Goal: Task Accomplishment & Management: Complete application form

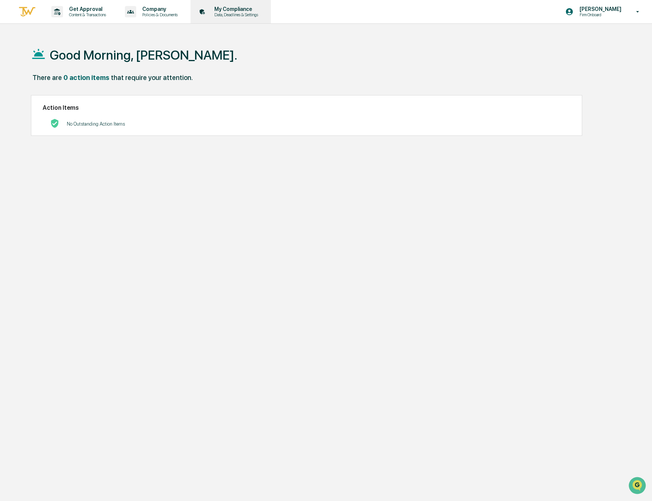
click at [264, 20] on div "My Compliance Data, Deadlines & Settings" at bounding box center [229, 11] width 73 height 23
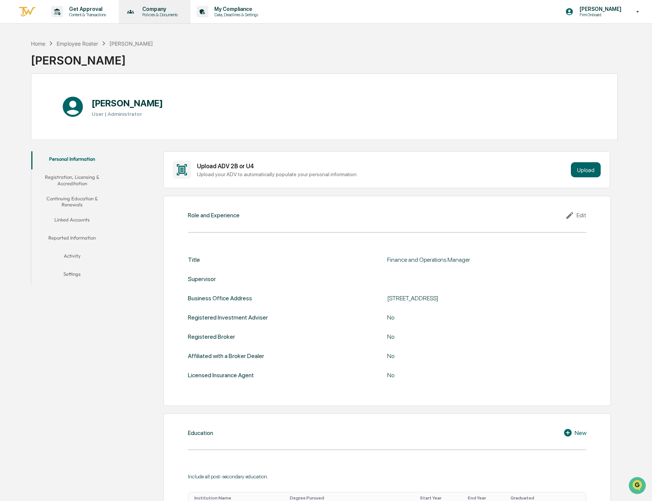
click at [163, 14] on p "Policies & Documents" at bounding box center [158, 14] width 45 height 5
click at [264, 34] on div at bounding box center [326, 250] width 652 height 501
click at [90, 15] on p "Content & Transactions" at bounding box center [86, 14] width 47 height 5
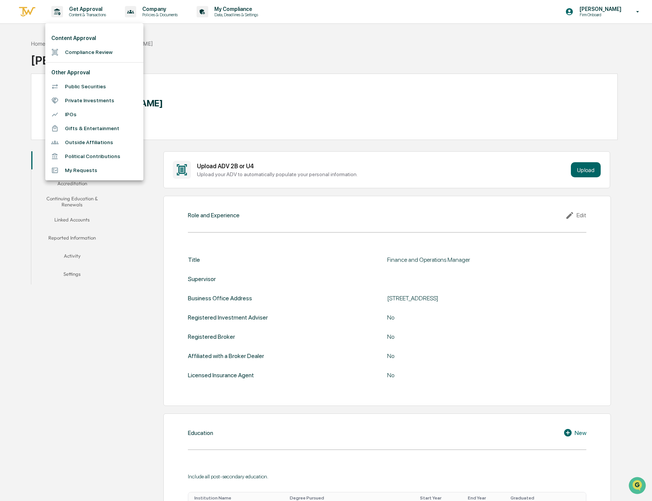
click at [90, 52] on li "Compliance Review" at bounding box center [94, 52] width 98 height 14
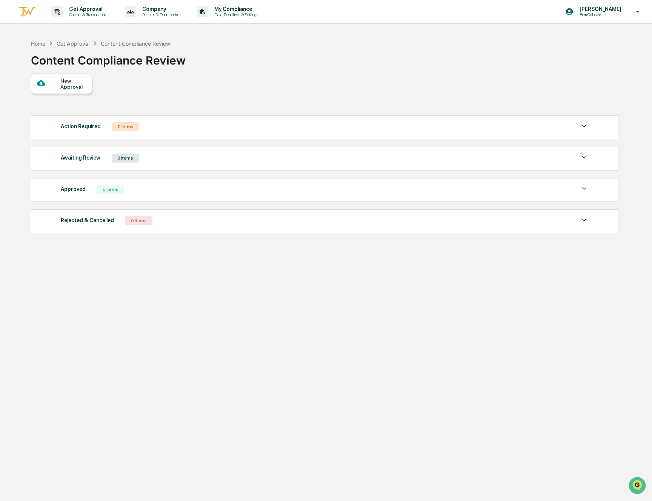
click at [81, 81] on div "New Approval" at bounding box center [72, 84] width 25 height 12
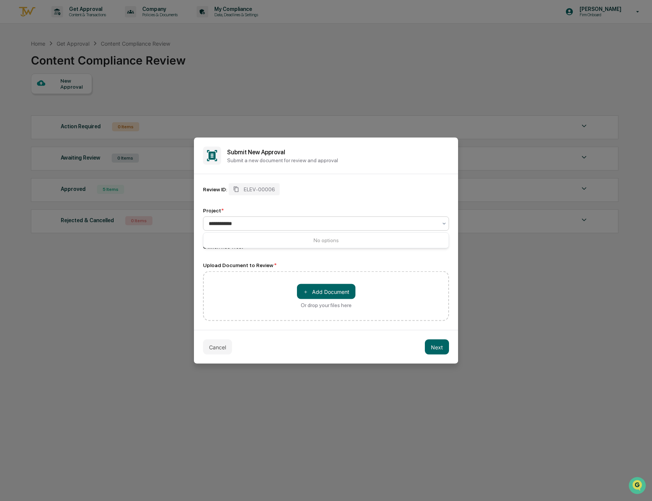
type input "**********"
click at [326, 304] on div "Or drop your files here" at bounding box center [326, 305] width 51 height 6
click at [0, 0] on input "＋ Add Document Or drop your files here" at bounding box center [0, 0] width 0 height 0
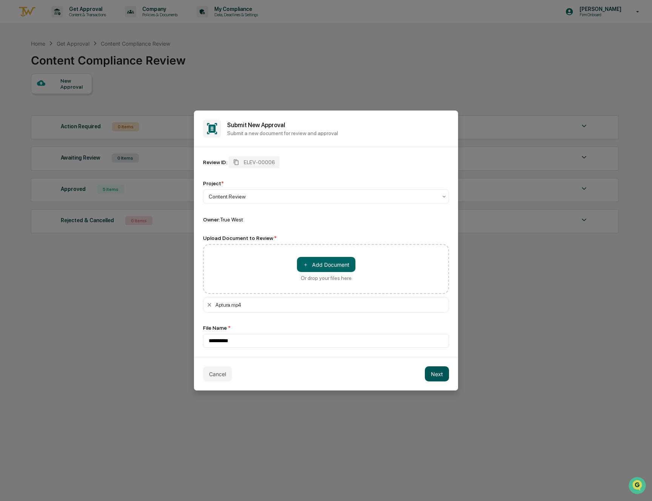
click at [442, 375] on button "Next" at bounding box center [437, 373] width 24 height 15
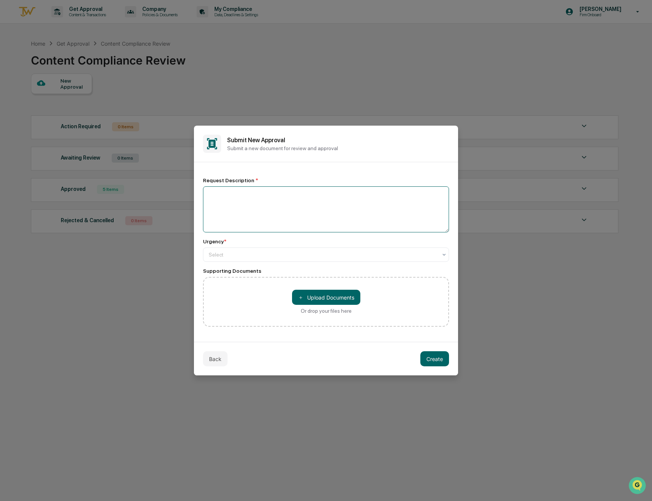
click at [294, 203] on textarea at bounding box center [326, 209] width 246 height 46
type textarea "**********"
click at [352, 254] on div at bounding box center [323, 255] width 229 height 8
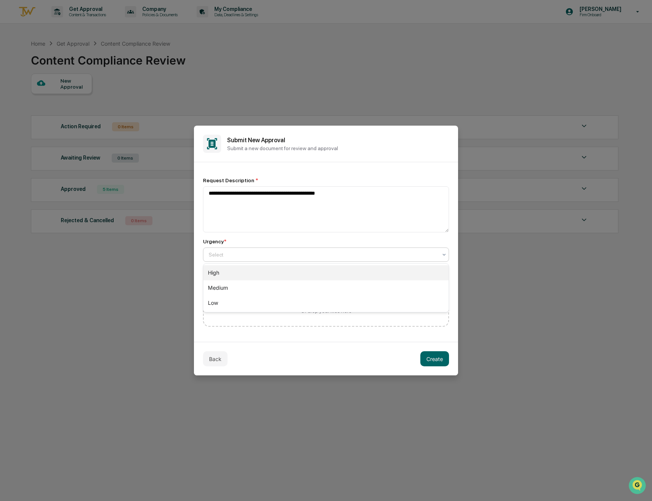
click at [354, 275] on div "High" at bounding box center [325, 272] width 245 height 15
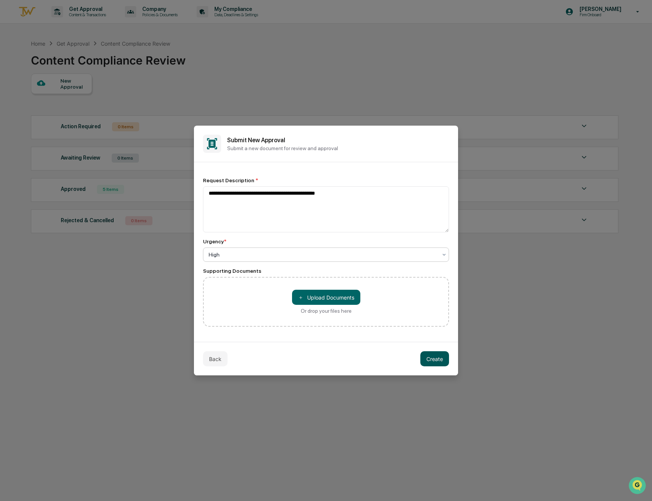
click at [430, 357] on button "Create" at bounding box center [434, 358] width 29 height 15
